Goal: Book appointment/travel/reservation

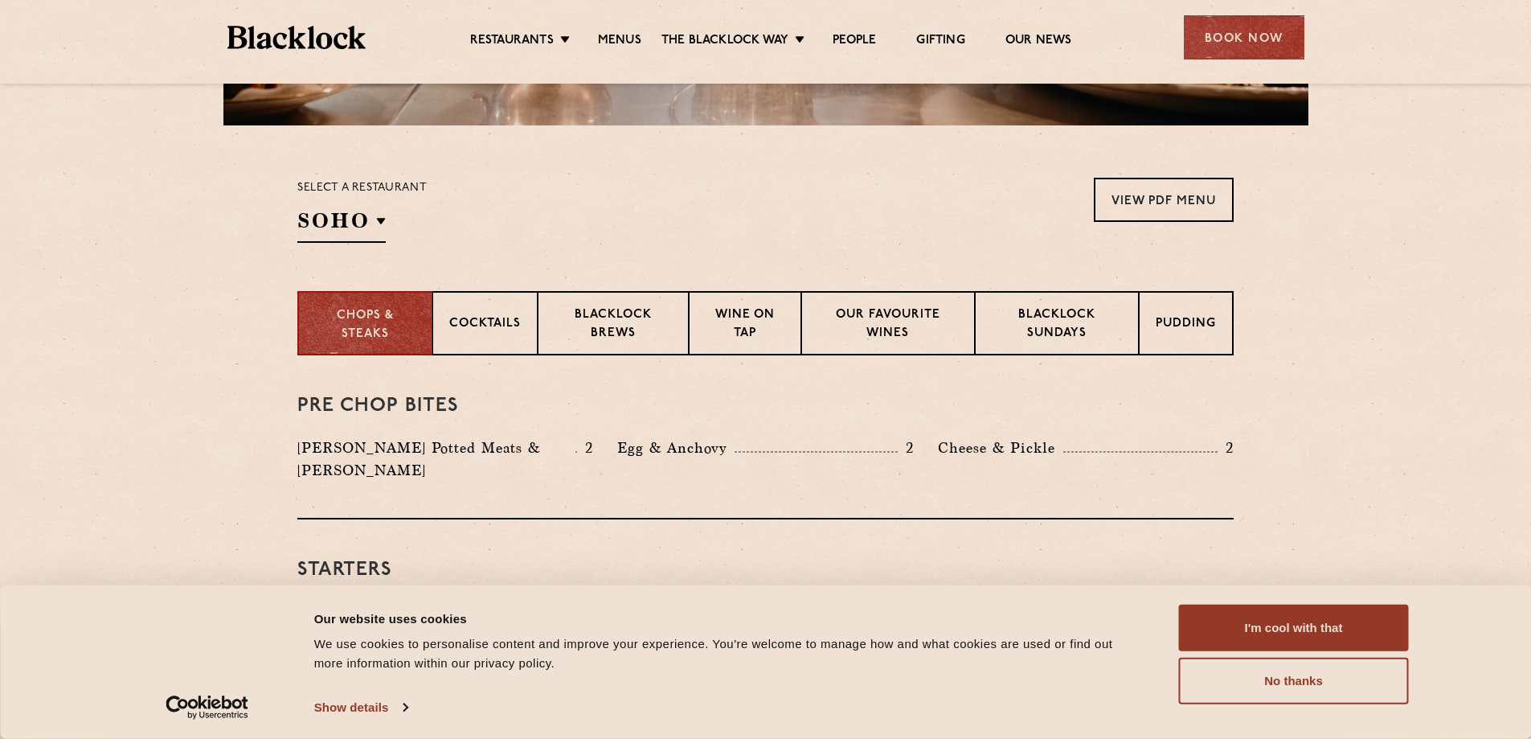
scroll to position [482, 0]
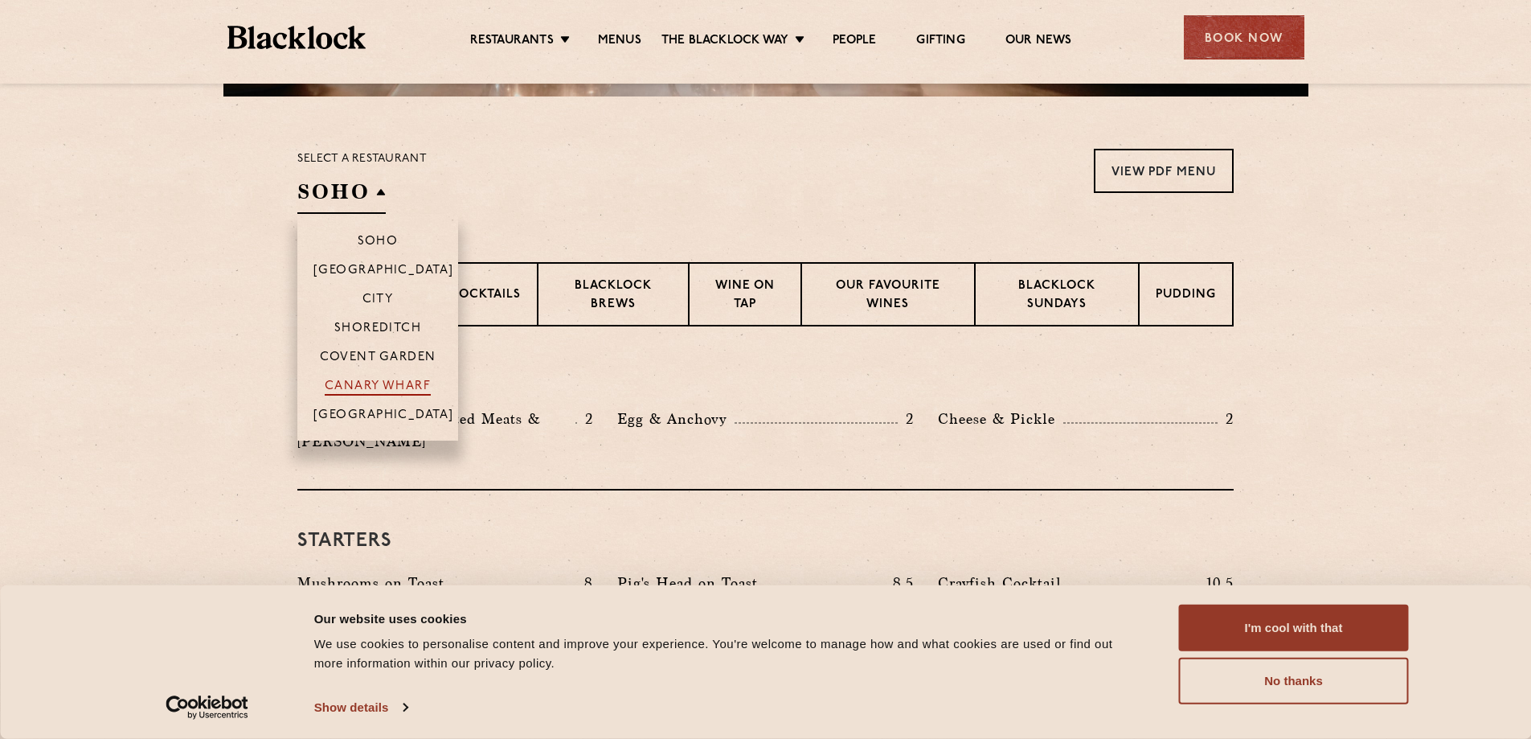
click at [404, 381] on p "Canary Wharf" at bounding box center [378, 387] width 106 height 16
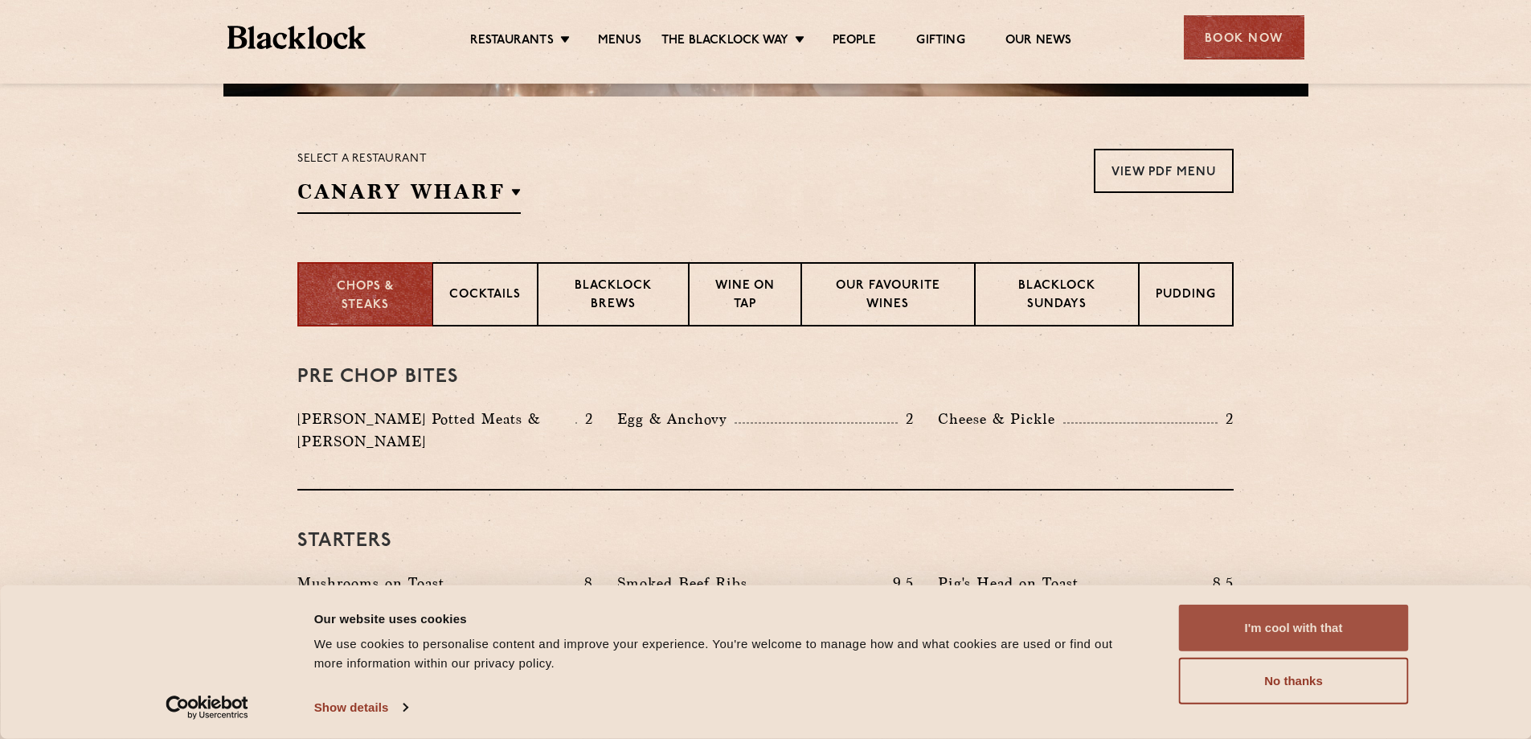
click at [1271, 622] on button "I'm cool with that" at bounding box center [1294, 627] width 230 height 47
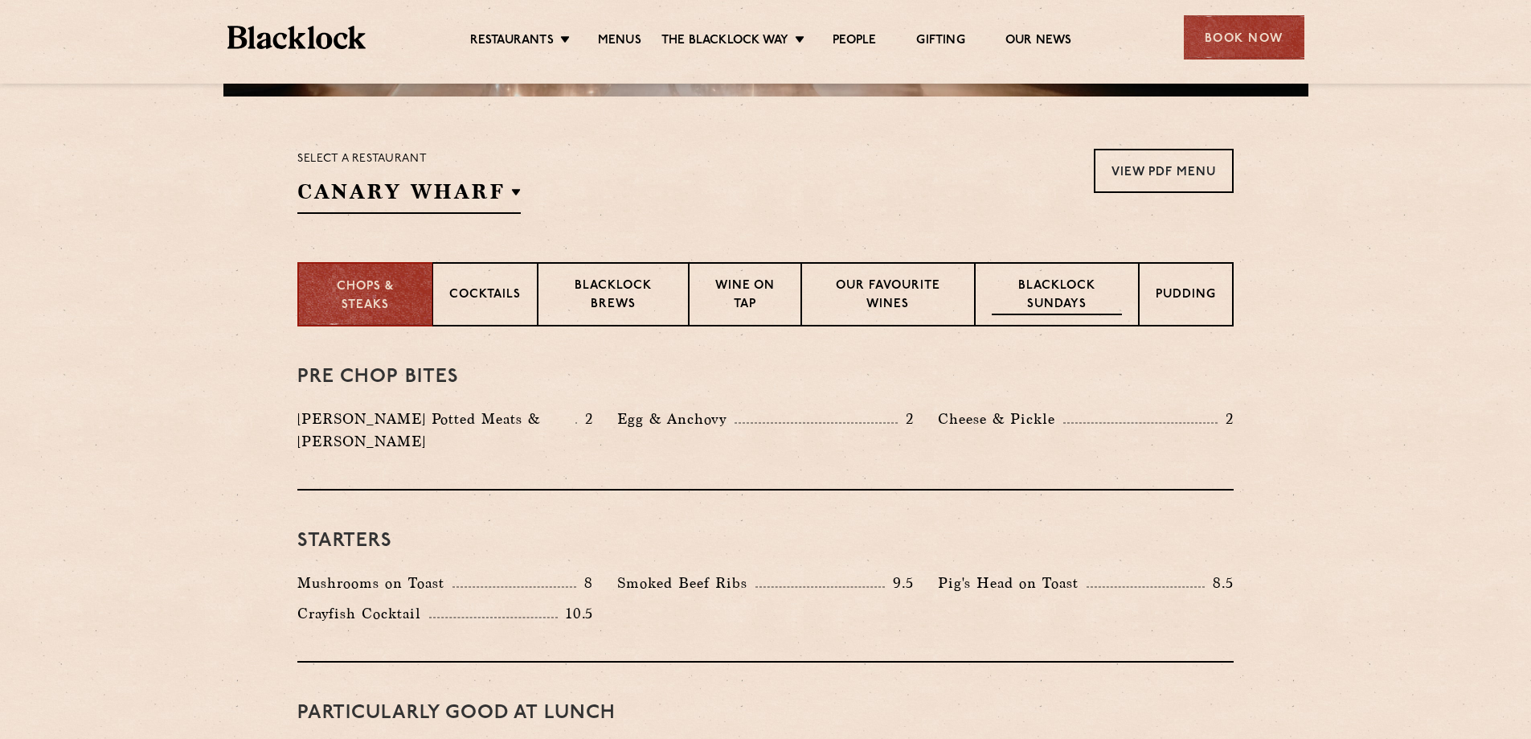
click at [1056, 285] on p "Blacklock Sundays" at bounding box center [1057, 296] width 130 height 38
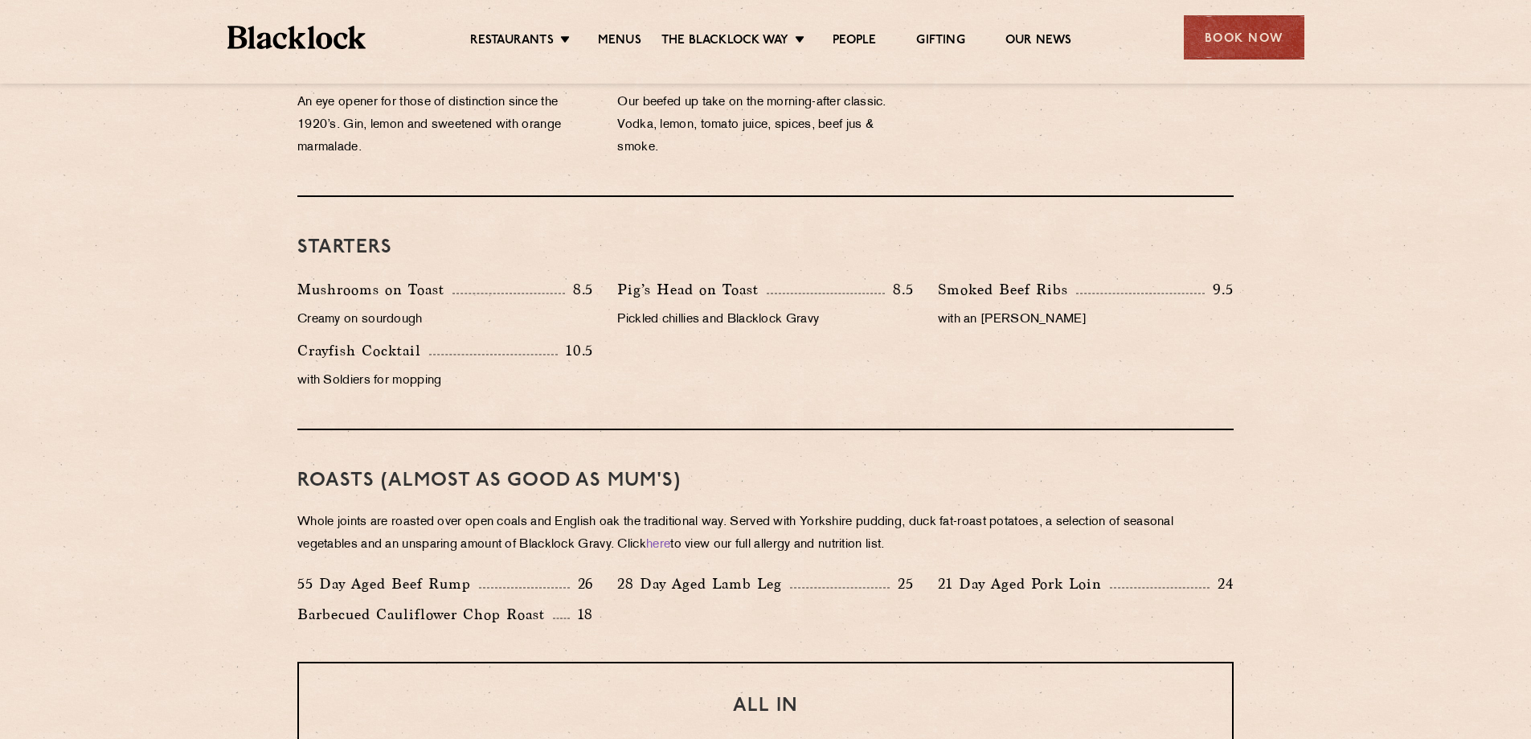
scroll to position [804, 0]
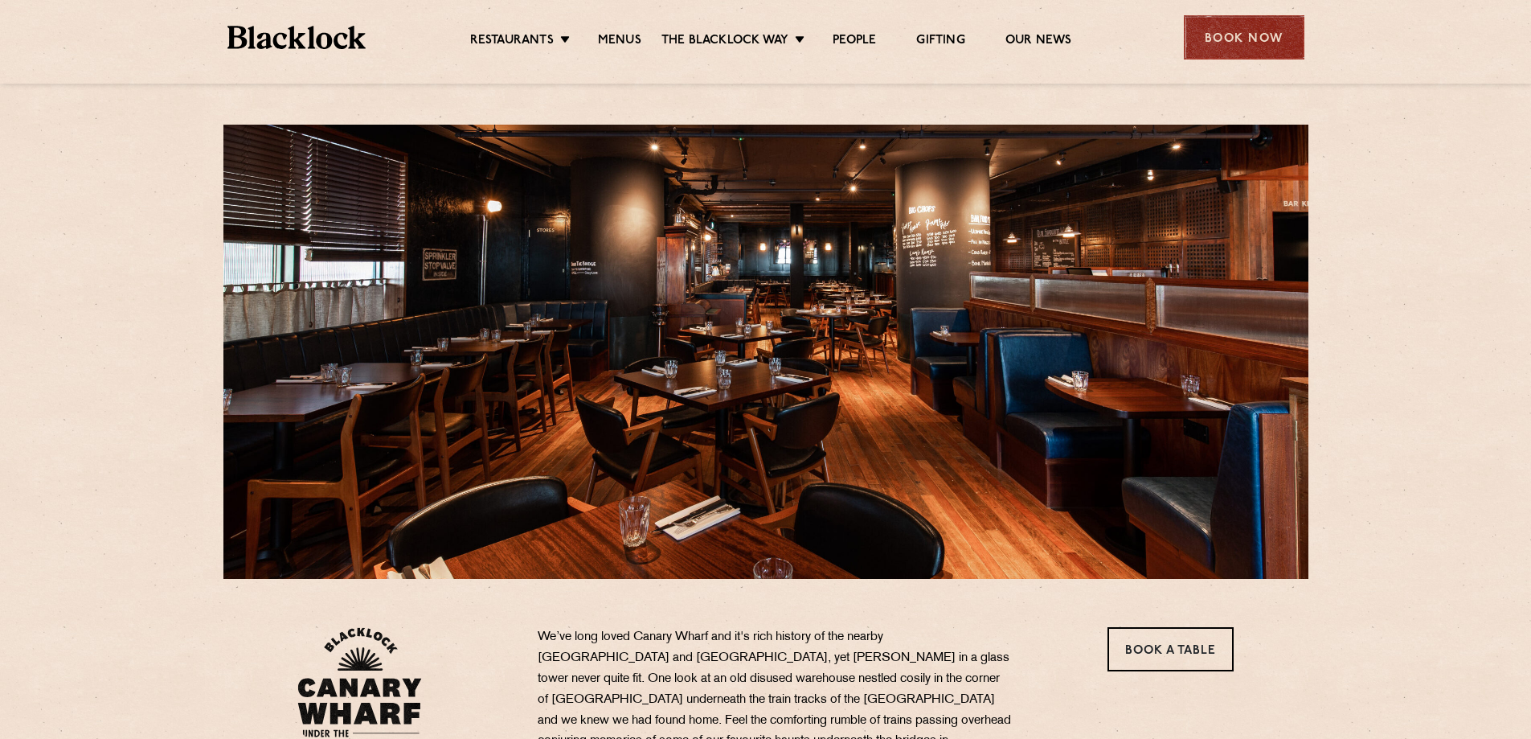
click at [1280, 21] on div "Book Now" at bounding box center [1244, 37] width 121 height 44
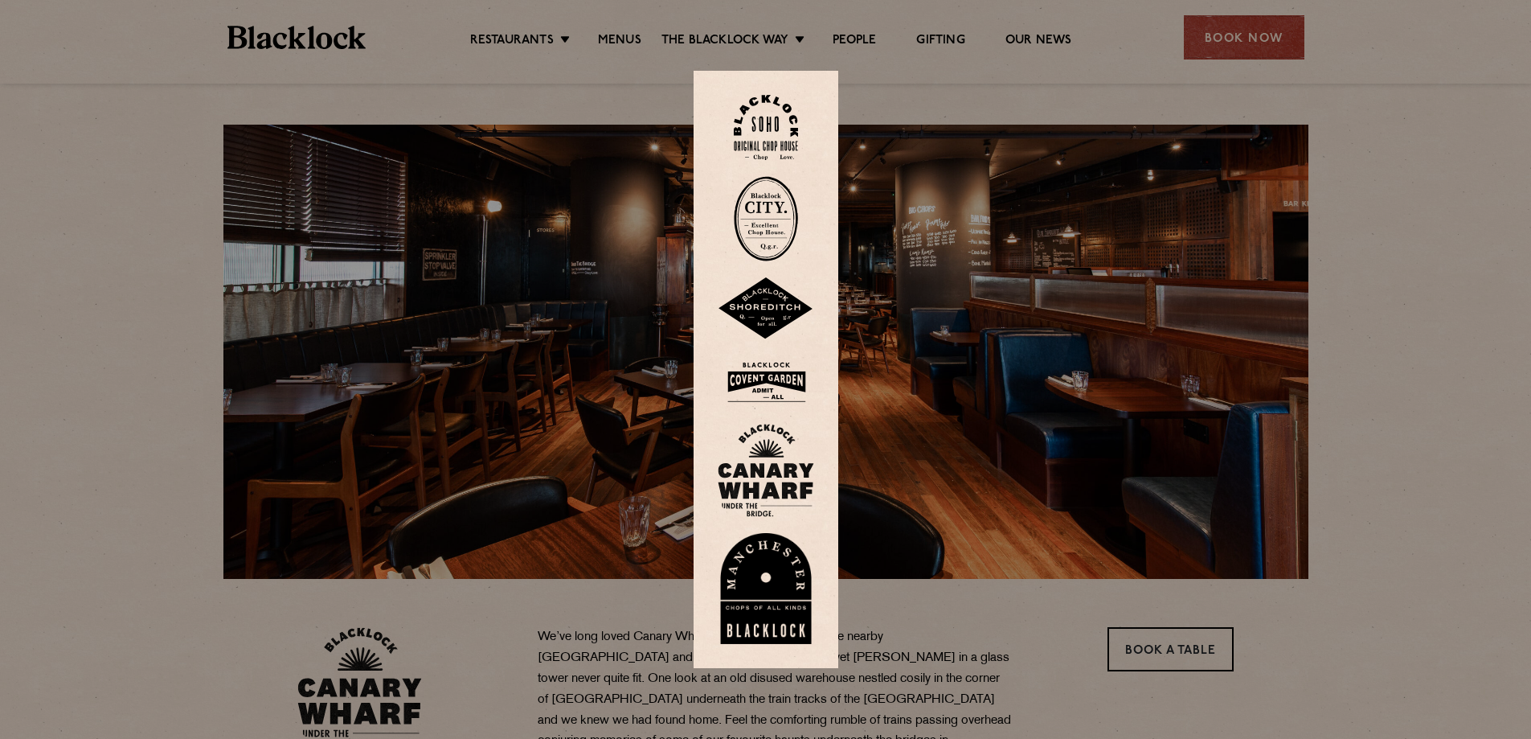
click at [772, 465] on img at bounding box center [766, 470] width 96 height 93
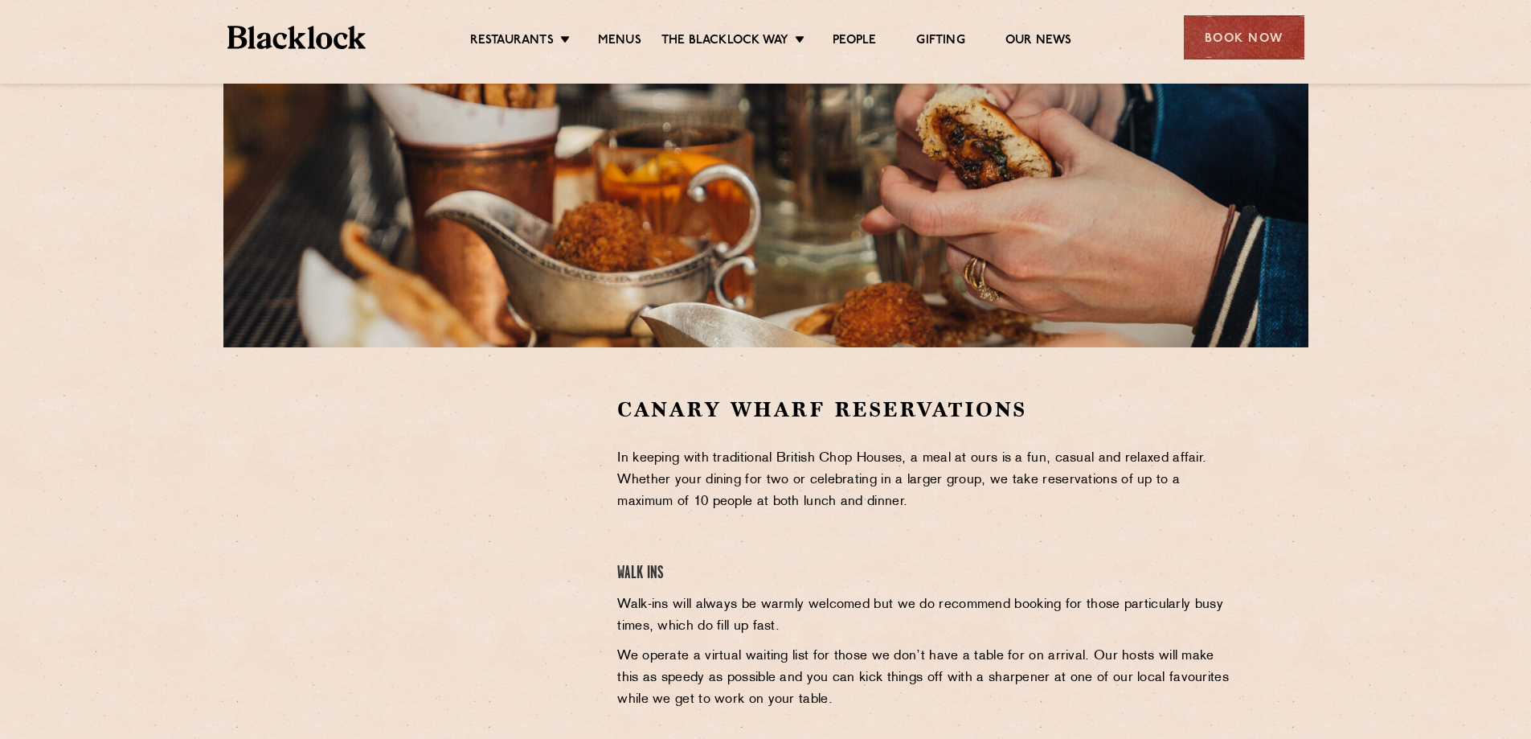
scroll to position [322, 0]
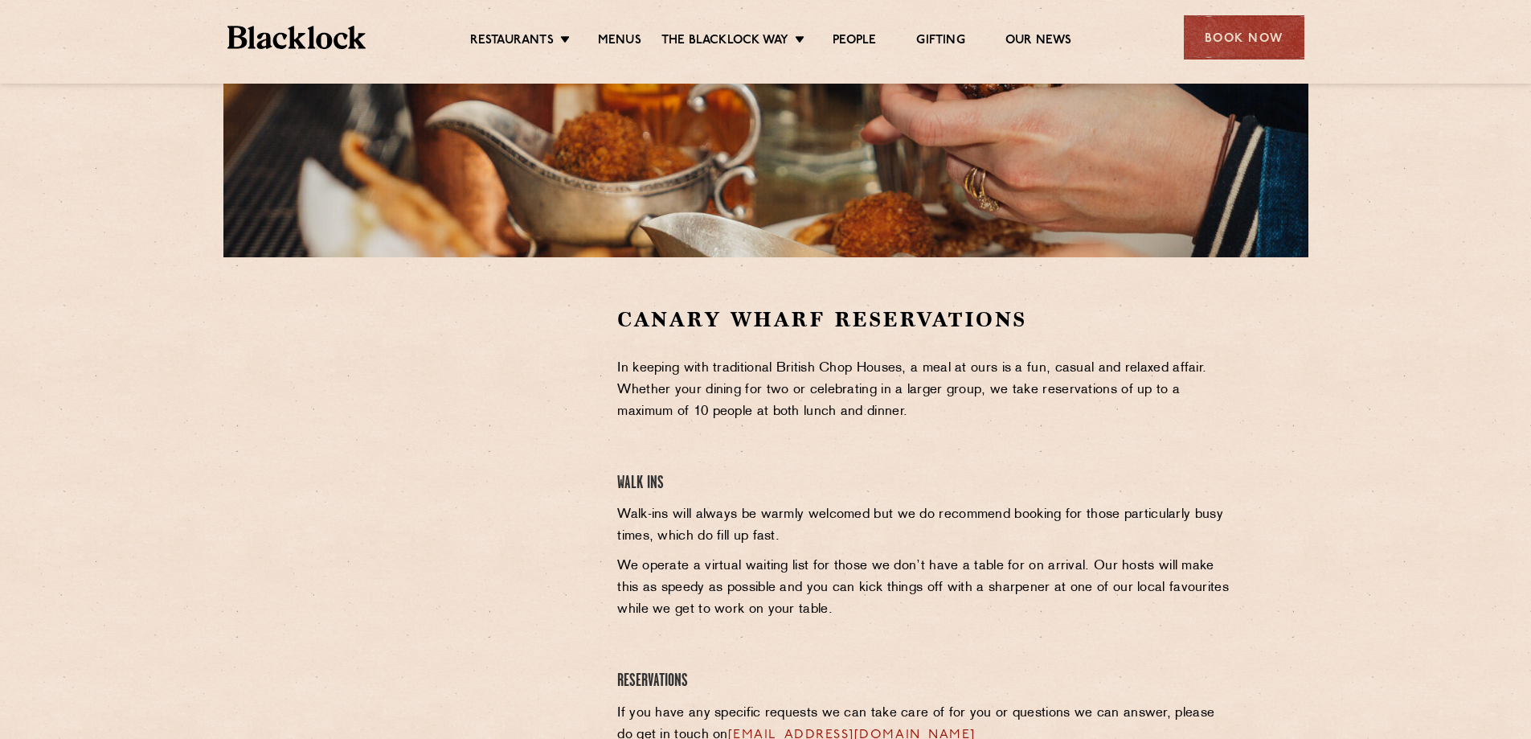
click at [248, 379] on section "Canary Wharf Reservations In keeping with traditional British Chop Houses, a me…" at bounding box center [765, 544] width 1531 height 575
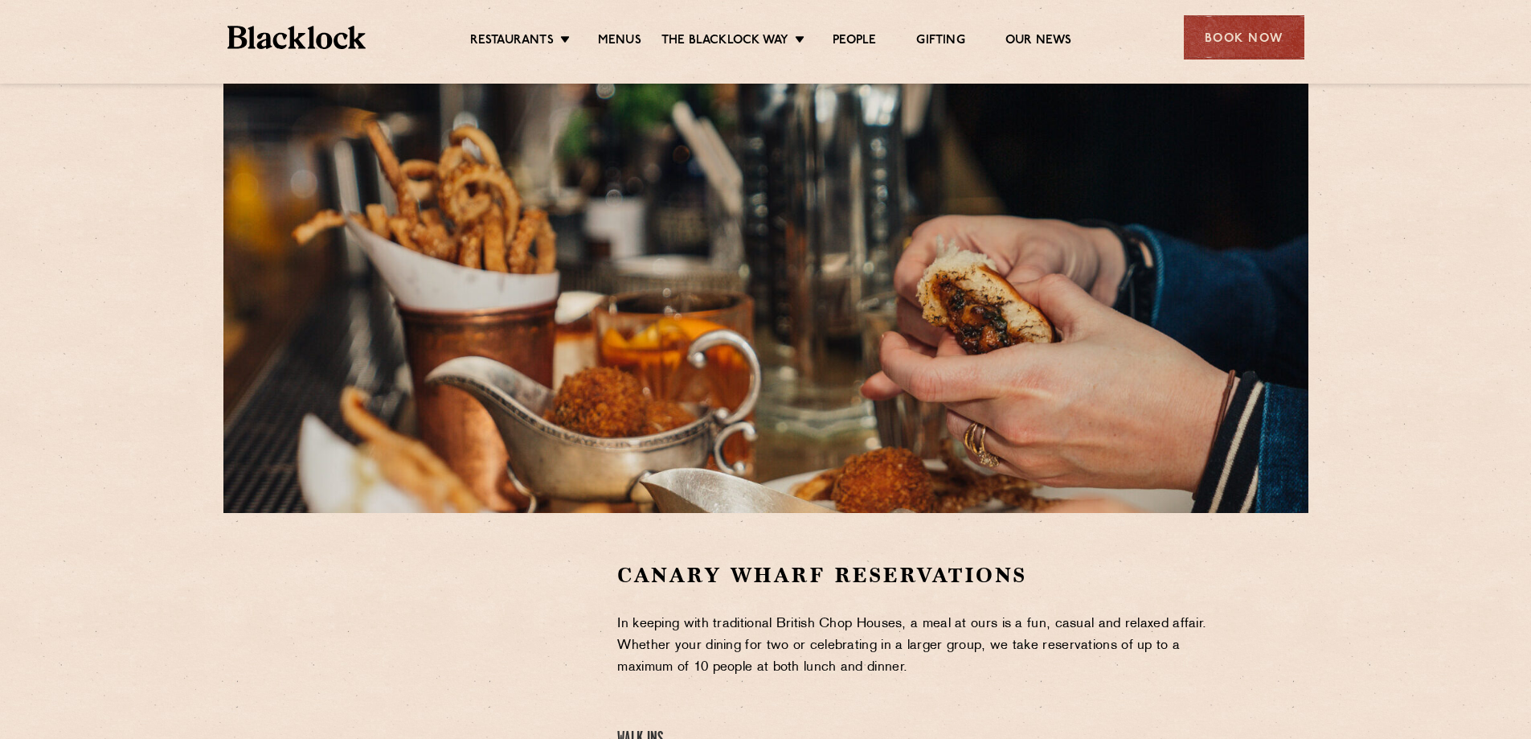
scroll to position [0, 0]
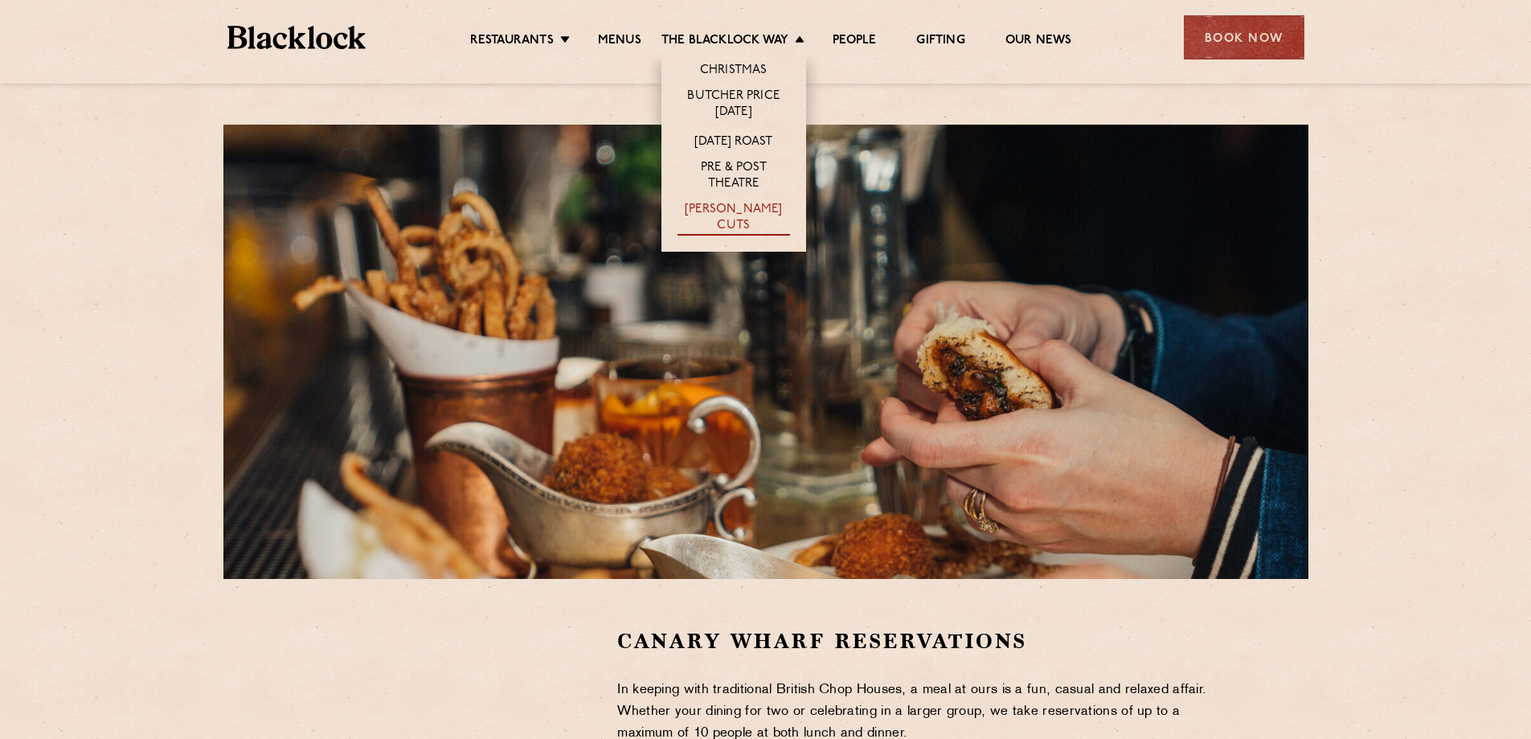
click at [740, 207] on link "[PERSON_NAME] Cuts" at bounding box center [734, 219] width 113 height 34
